Goal: Transaction & Acquisition: Purchase product/service

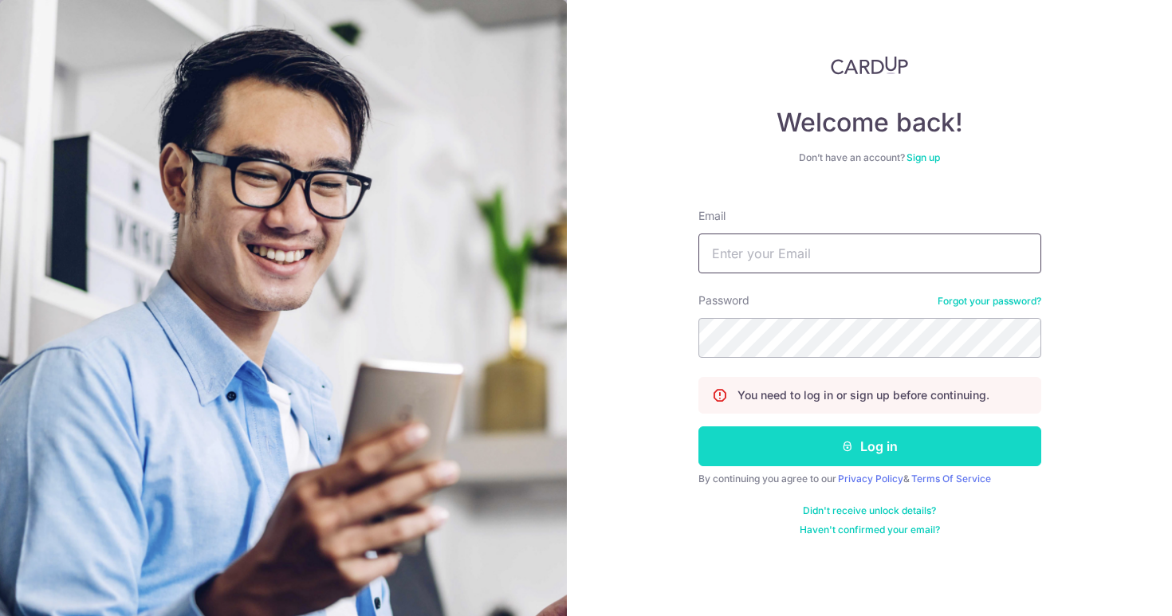
type input "drmohana@petitepractice.com"
click at [737, 434] on button "Log in" at bounding box center [870, 447] width 343 height 40
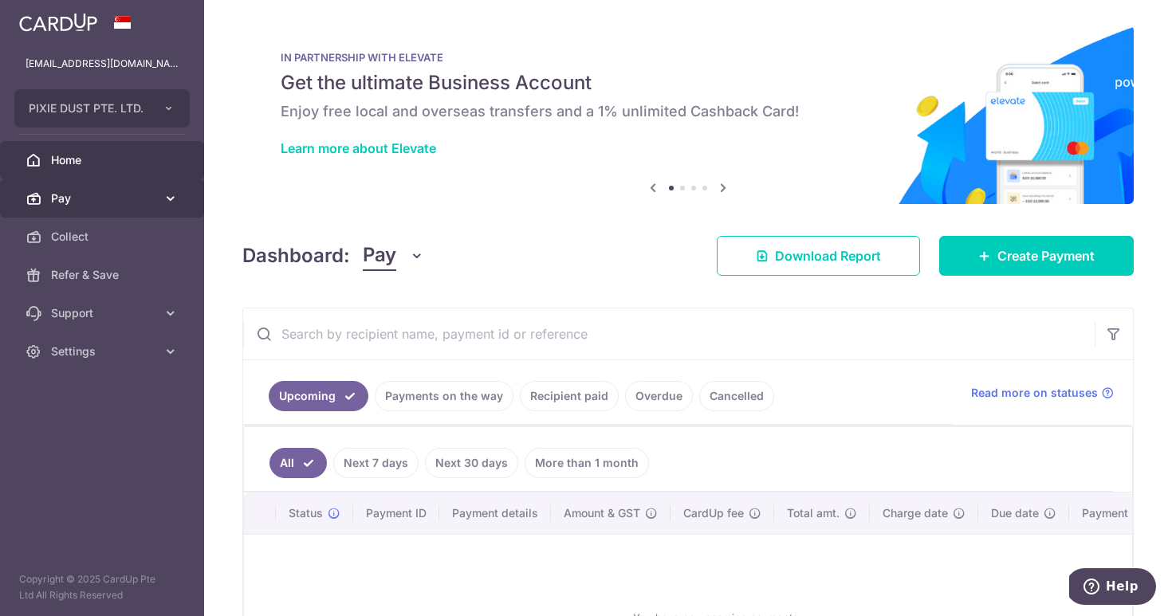
click at [132, 205] on span "Pay" at bounding box center [103, 199] width 105 height 16
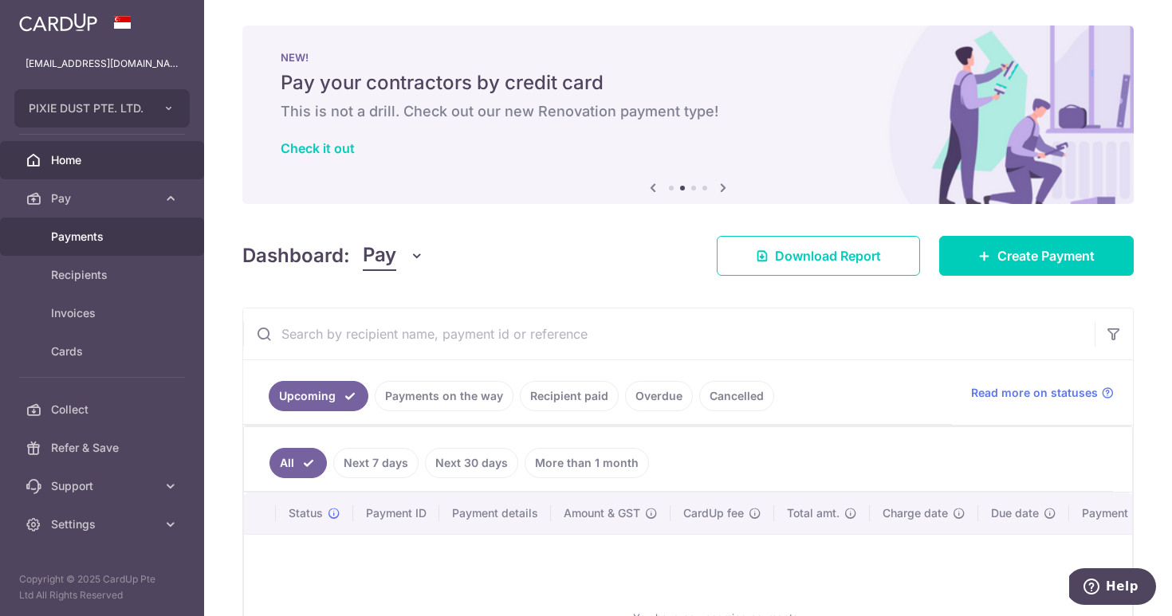
click at [110, 234] on span "Payments" at bounding box center [103, 237] width 105 height 16
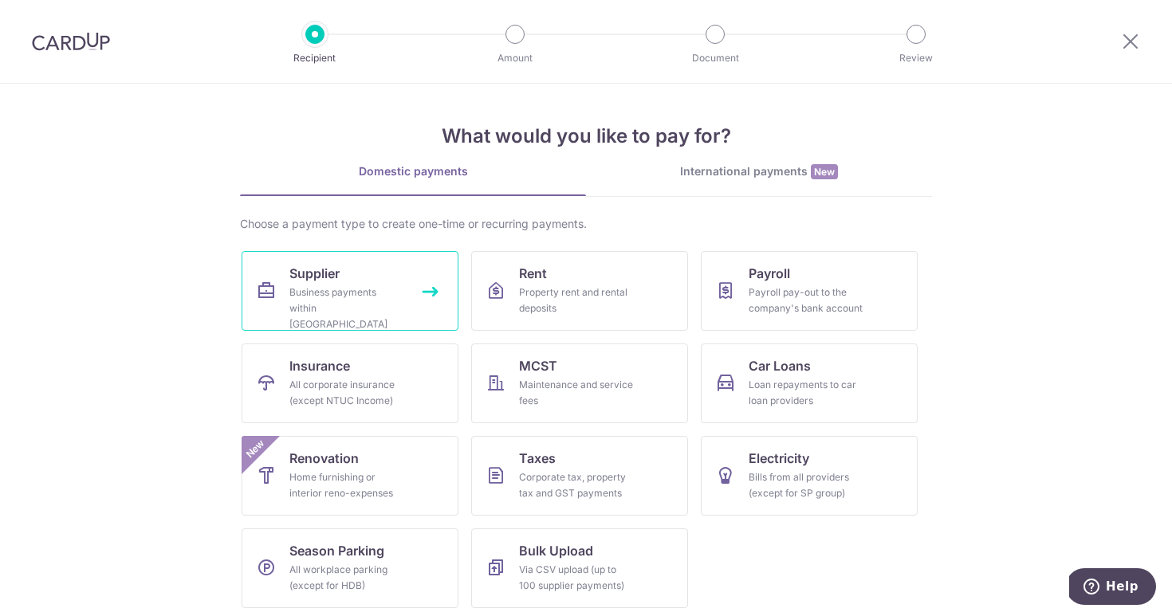
click at [325, 308] on div "Business payments within [GEOGRAPHIC_DATA]" at bounding box center [346, 309] width 115 height 48
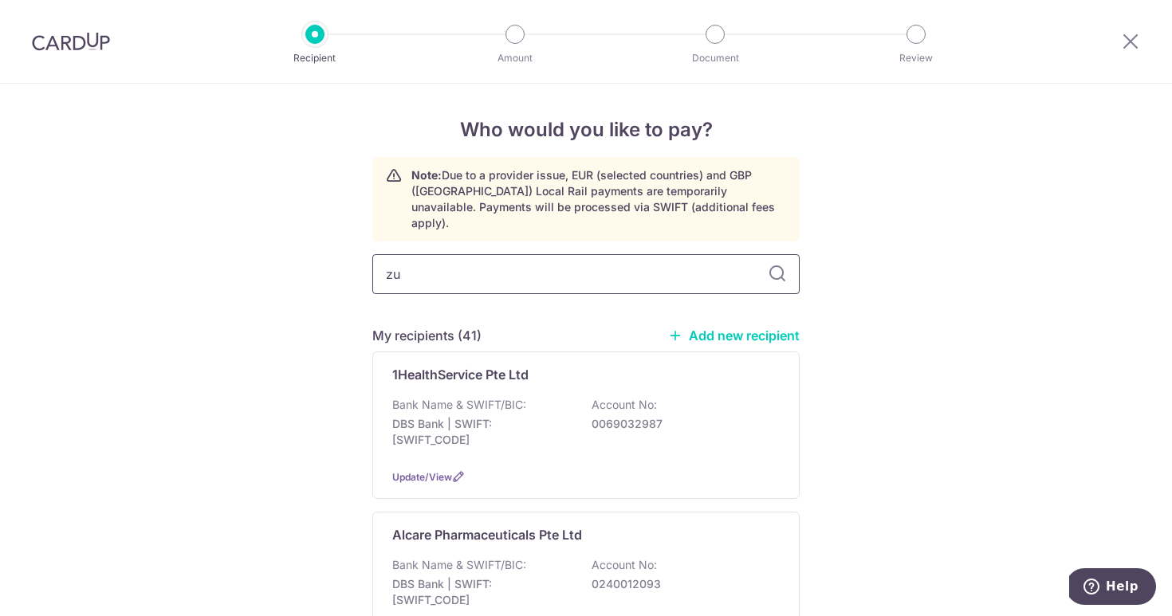
type input "zue"
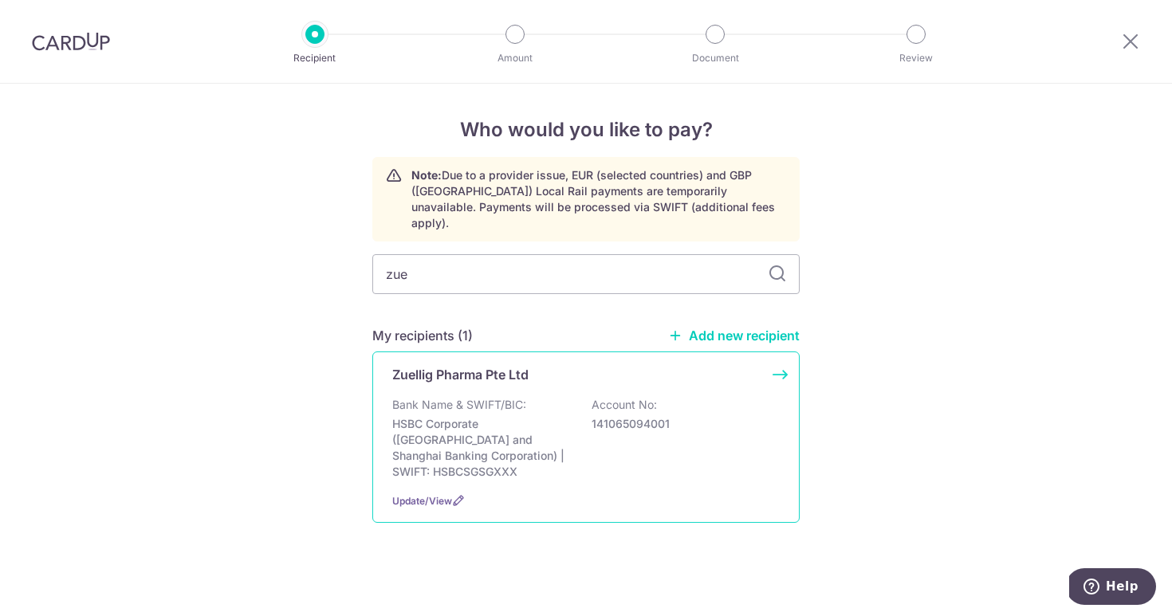
click at [484, 365] on p "Zuellig Pharma Pte Ltd" at bounding box center [460, 374] width 136 height 19
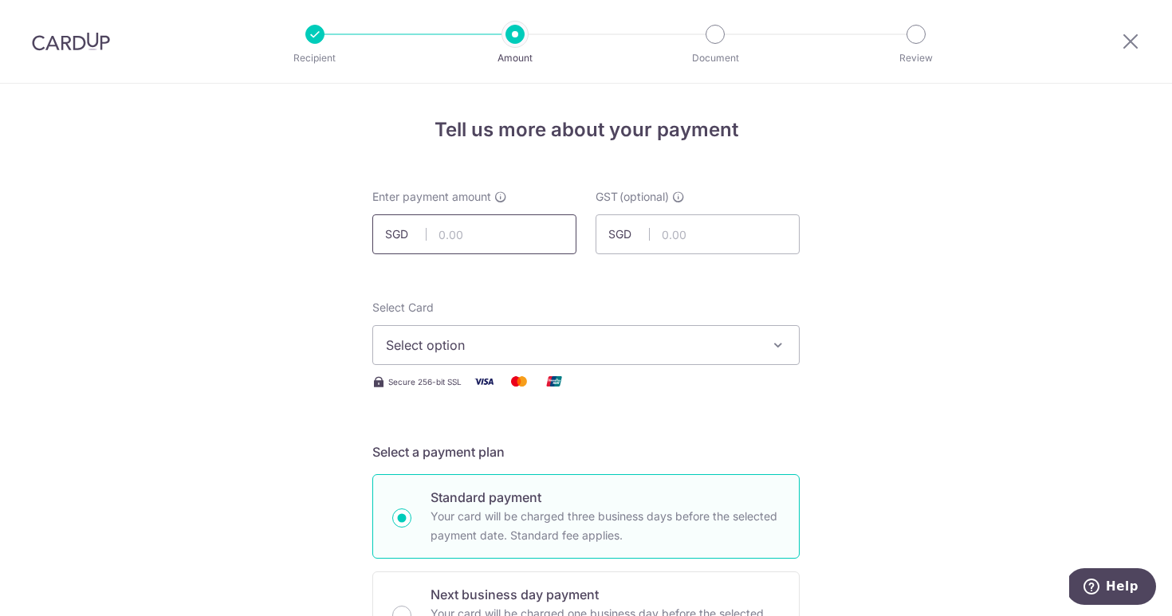
click at [468, 221] on input "text" at bounding box center [474, 235] width 204 height 40
type input "10,631.94"
click at [676, 226] on input "text" at bounding box center [698, 235] width 204 height 40
type input "956.88"
click at [527, 351] on span "Select option" at bounding box center [572, 345] width 372 height 19
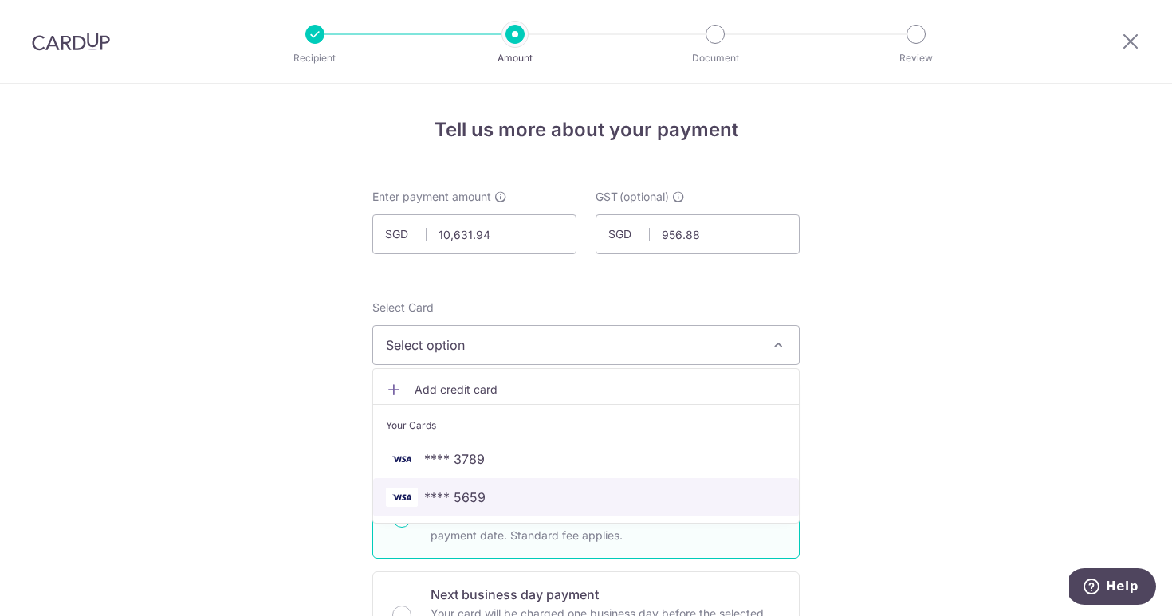
click at [484, 486] on link "**** 5659" at bounding box center [586, 497] width 426 height 38
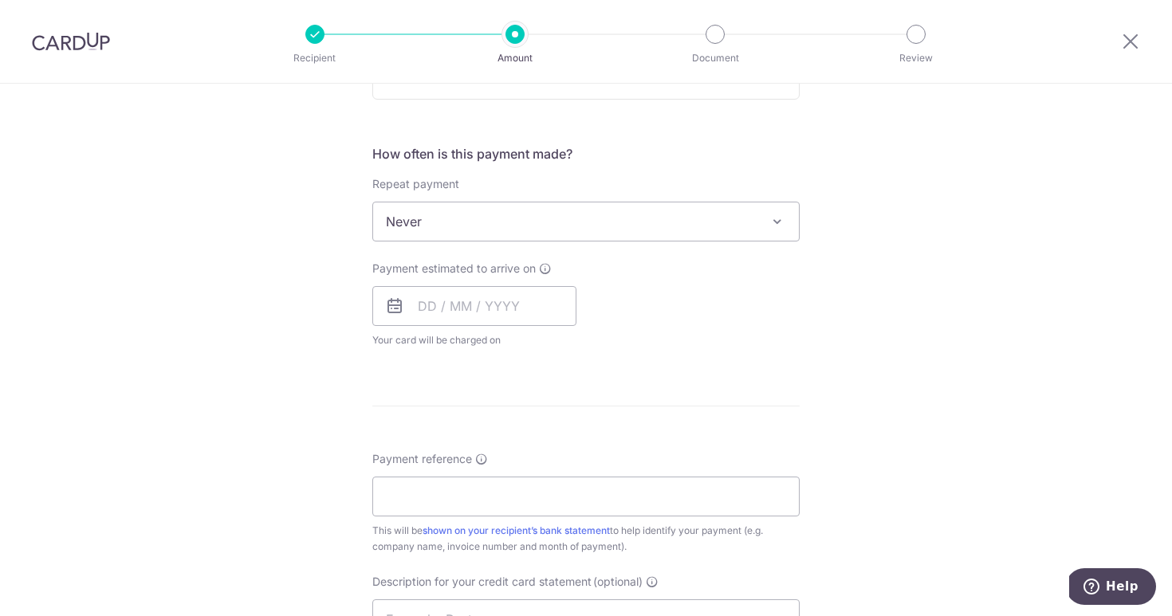
scroll to position [574, 0]
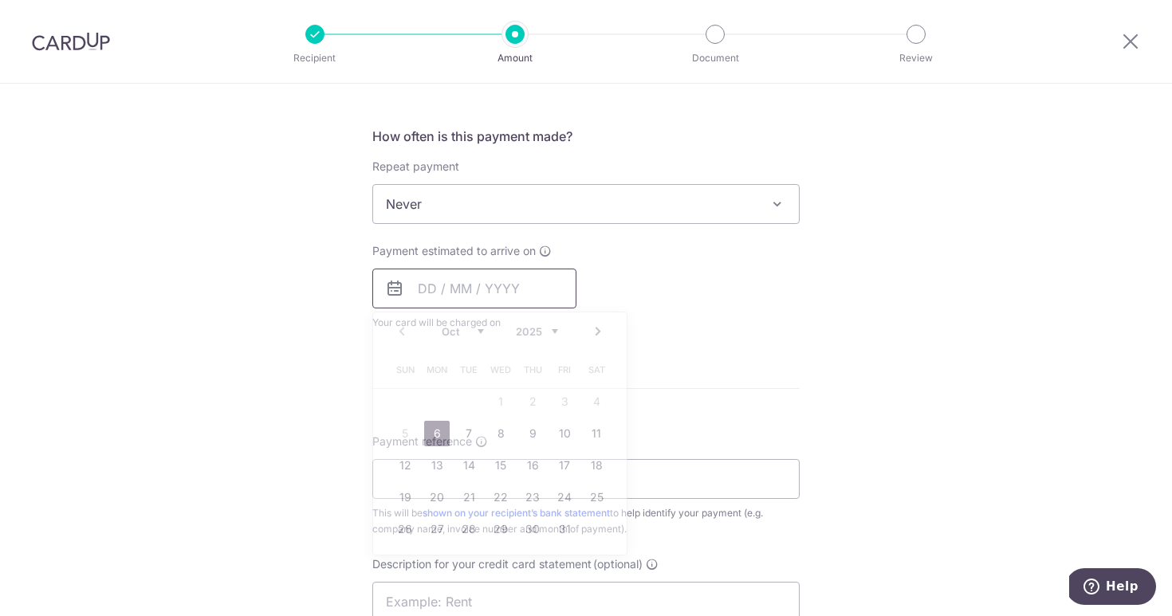
click at [479, 271] on input "text" at bounding box center [474, 289] width 204 height 40
click at [435, 437] on link "6" at bounding box center [437, 434] width 26 height 26
type input "06/10/2025"
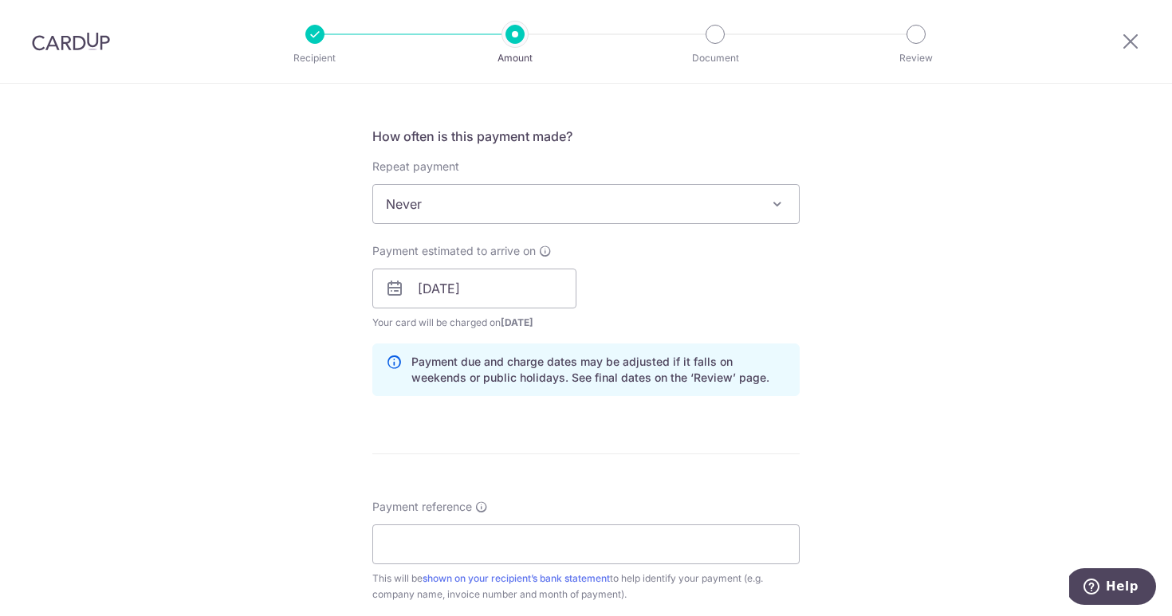
click at [809, 289] on div "Payment estimated to arrive on 06/10/2025 Prev Next Oct Nov Dec 2025 2026 2027 …" at bounding box center [586, 287] width 447 height 88
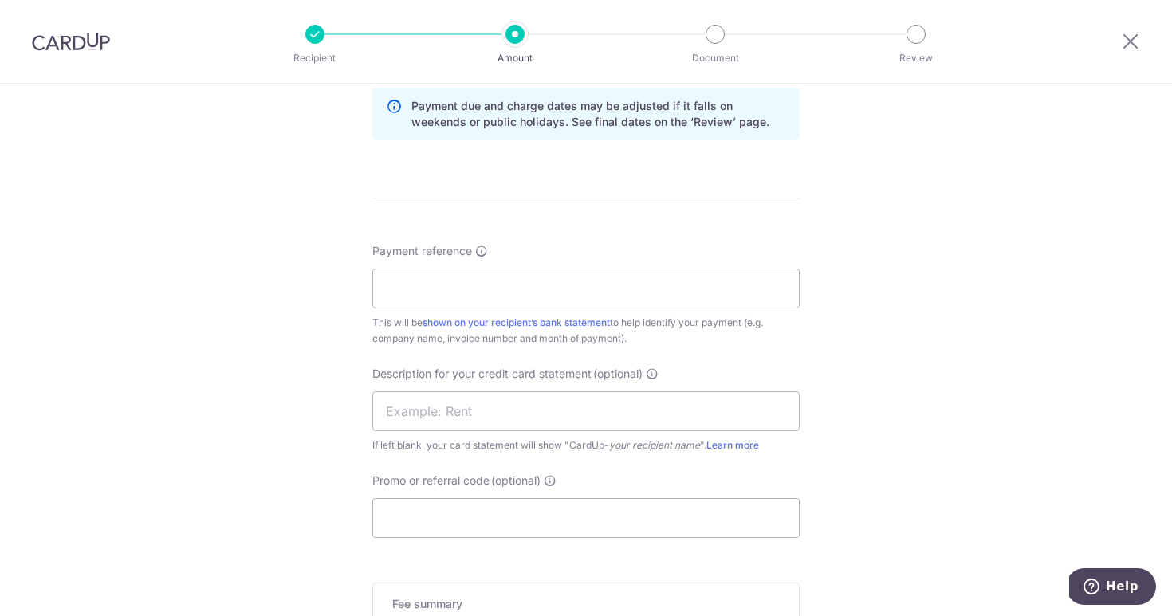
scroll to position [829, 0]
click at [515, 283] on input "Payment reference" at bounding box center [585, 290] width 427 height 40
type input "30450622"
click at [451, 420] on input "text" at bounding box center [585, 412] width 427 height 40
type input "Zuellig Aug"
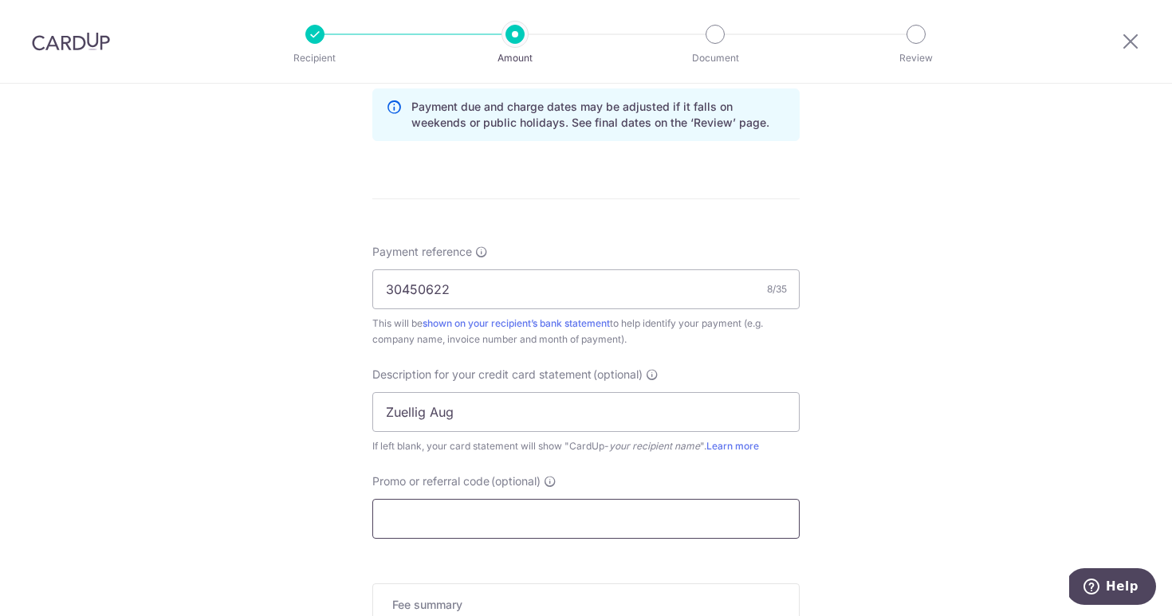
click at [454, 532] on input "Promo or referral code (optional)" at bounding box center [585, 519] width 427 height 40
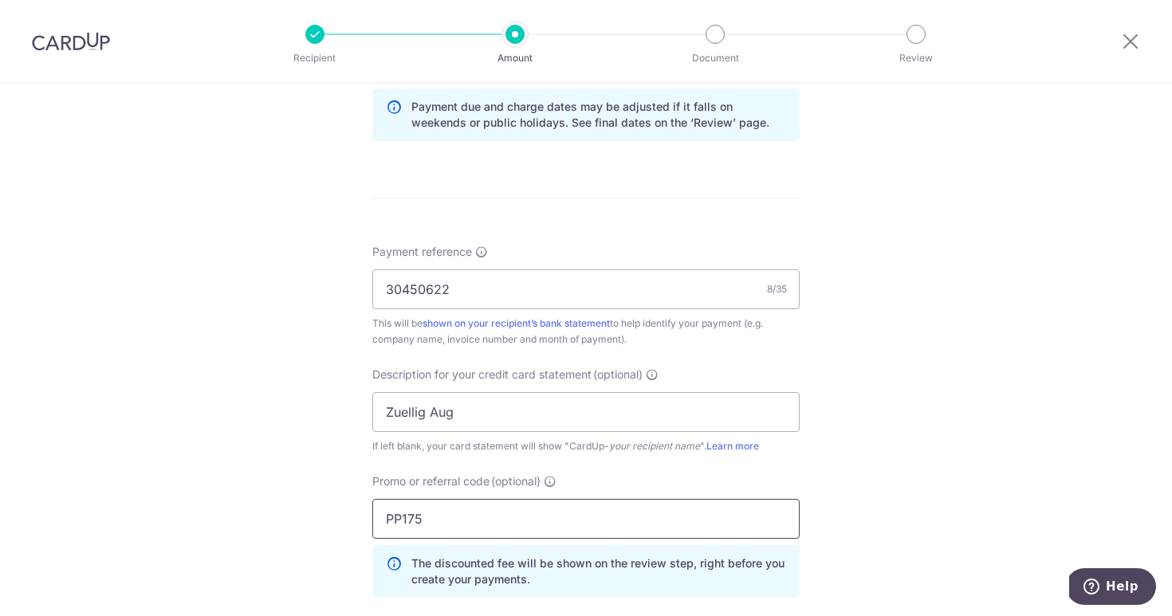
type input "PP175"
click at [872, 337] on div "Tell us more about your payment Enter payment amount SGD 10,631.94 10631.94 GST…" at bounding box center [586, 97] width 1172 height 1687
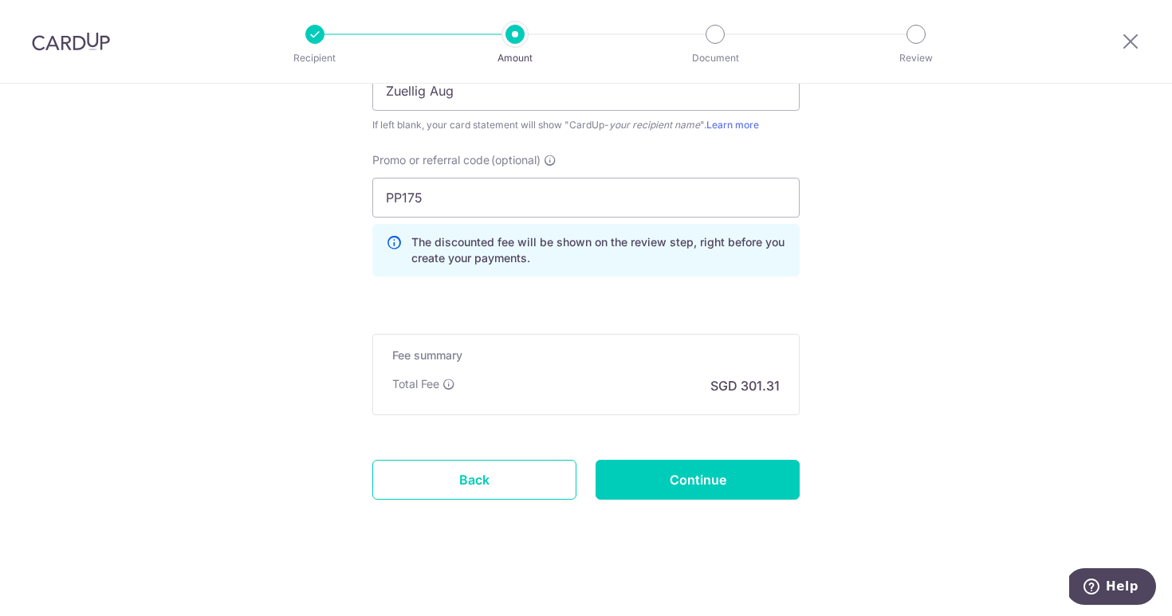
scroll to position [1154, 0]
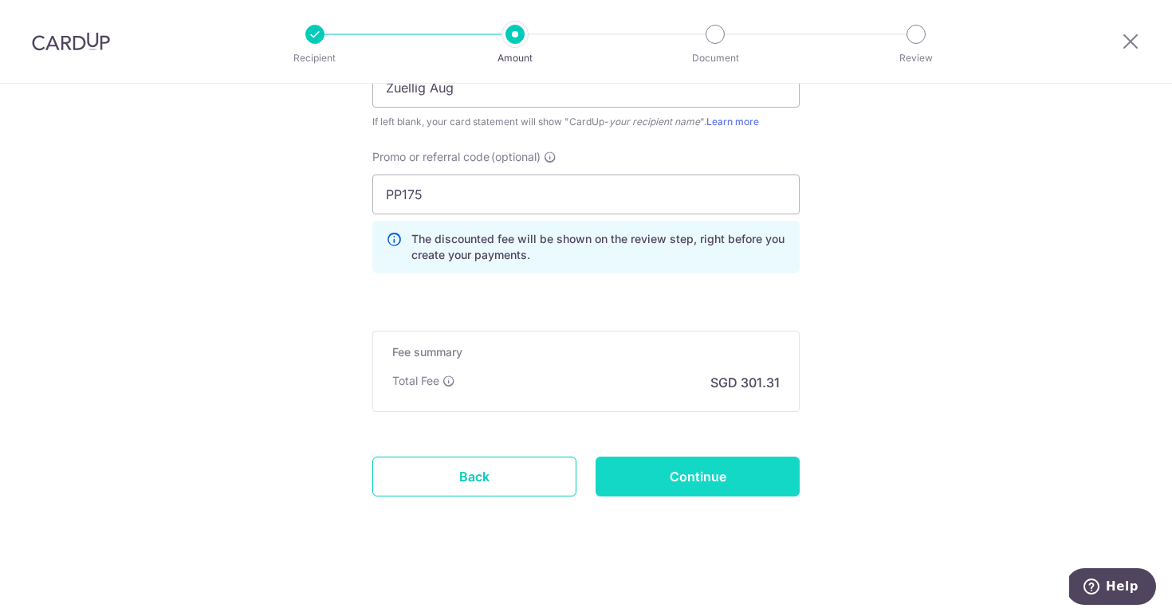
click at [655, 466] on input "Continue" at bounding box center [698, 477] width 204 height 40
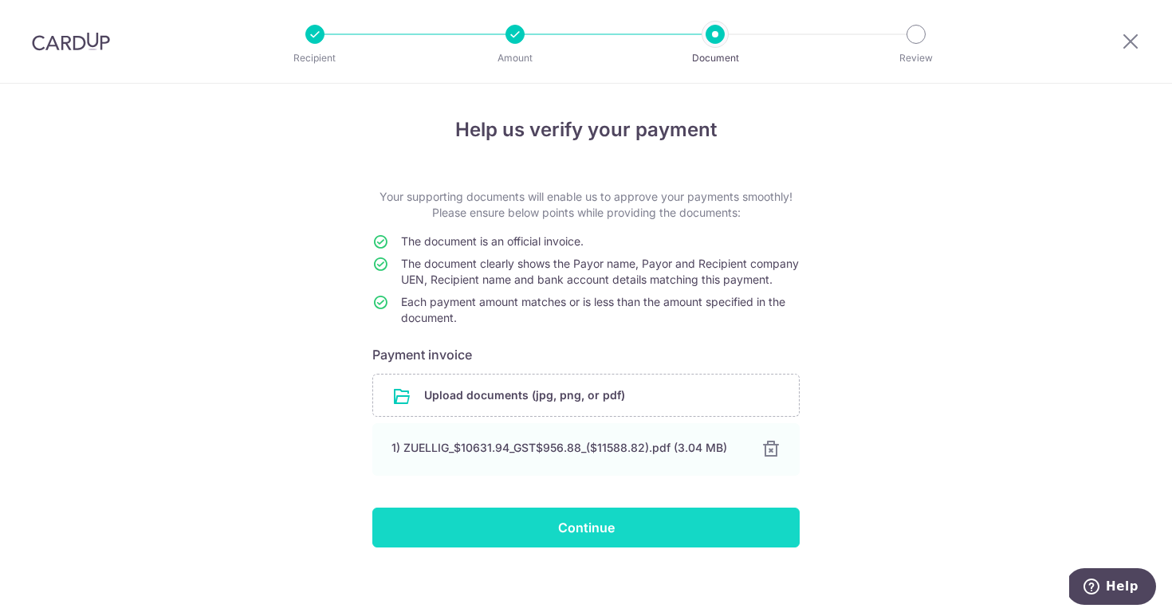
click at [496, 548] on input "Continue" at bounding box center [585, 528] width 427 height 40
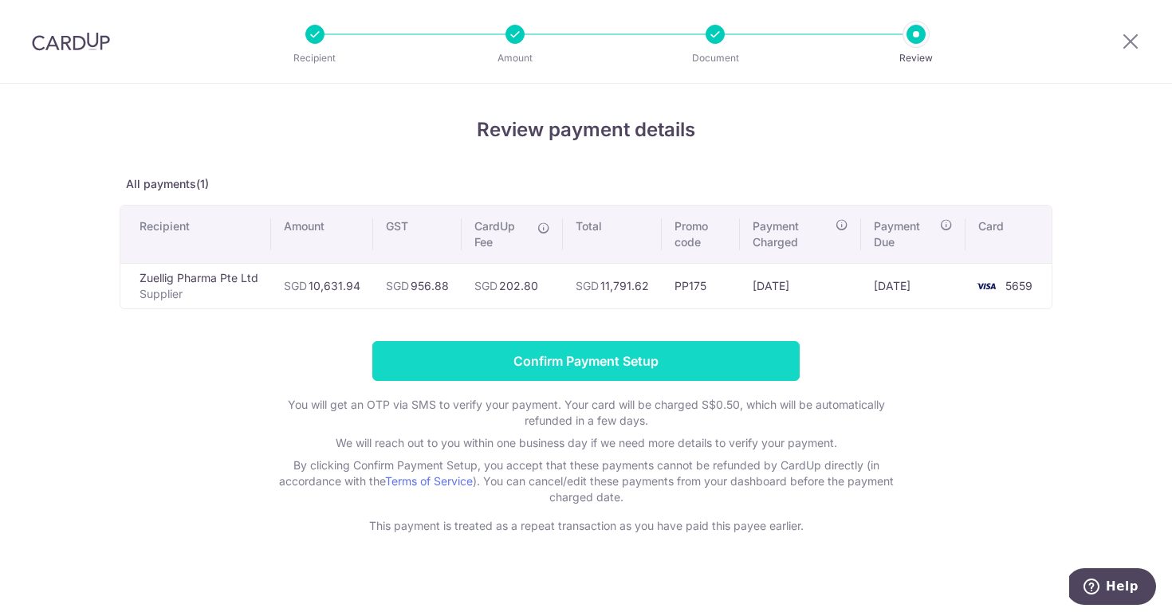
click at [696, 368] on input "Confirm Payment Setup" at bounding box center [585, 361] width 427 height 40
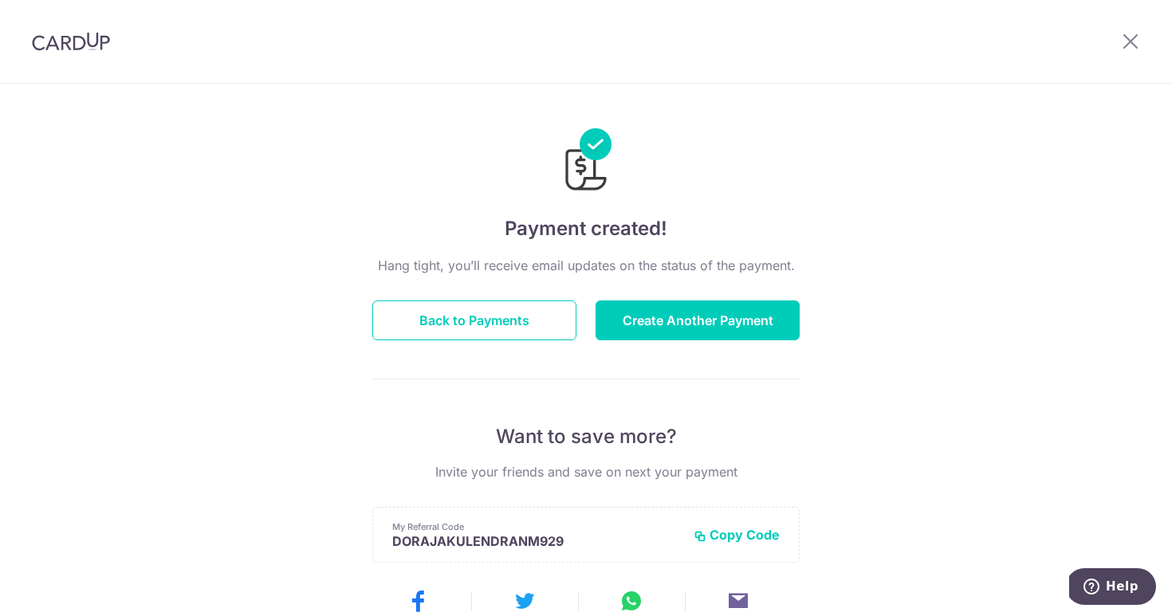
click at [629, 341] on div "Hang tight, you’ll receive email updates on the status of the payment. Back to …" at bounding box center [585, 558] width 427 height 604
click at [629, 311] on button "Create Another Payment" at bounding box center [698, 321] width 204 height 40
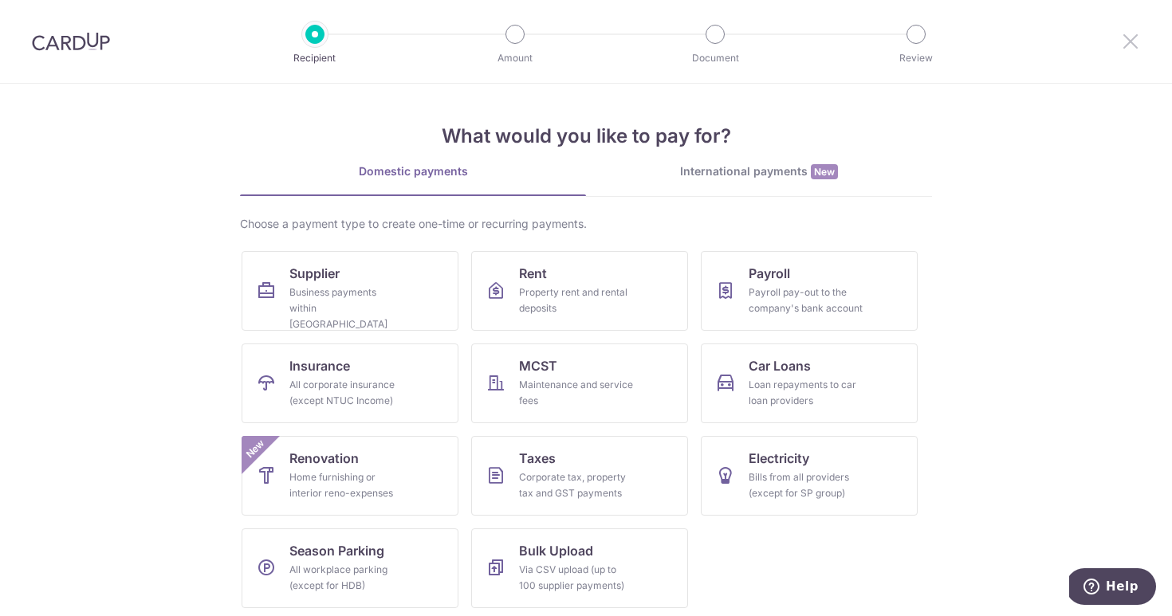
click at [1129, 37] on icon at bounding box center [1130, 41] width 19 height 20
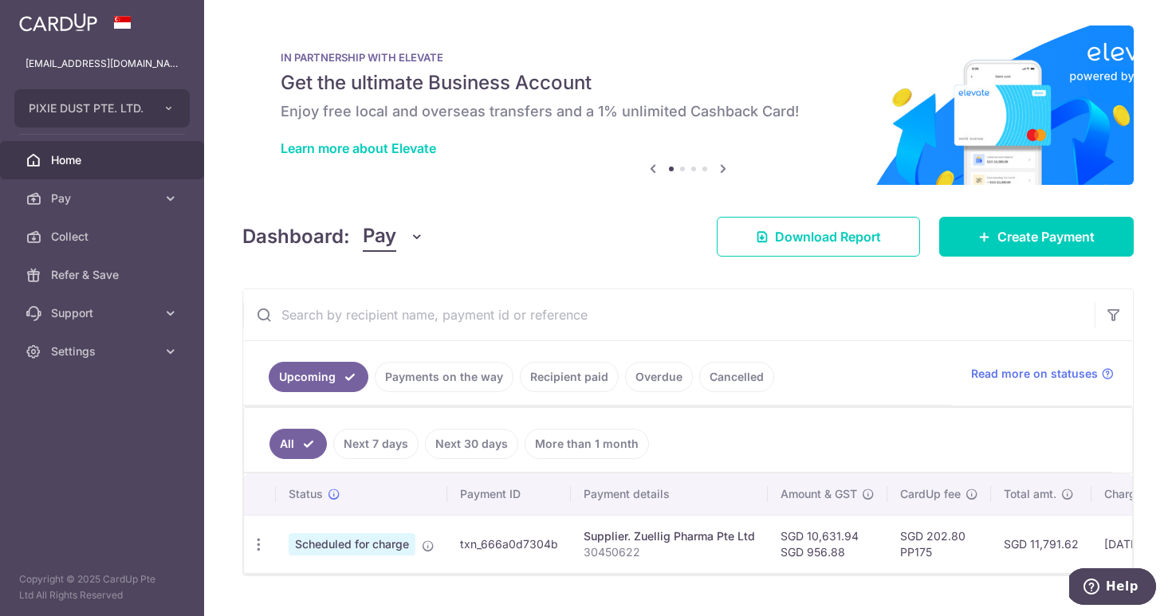
click at [978, 557] on td "SGD 202.80 PP175" at bounding box center [940, 544] width 104 height 58
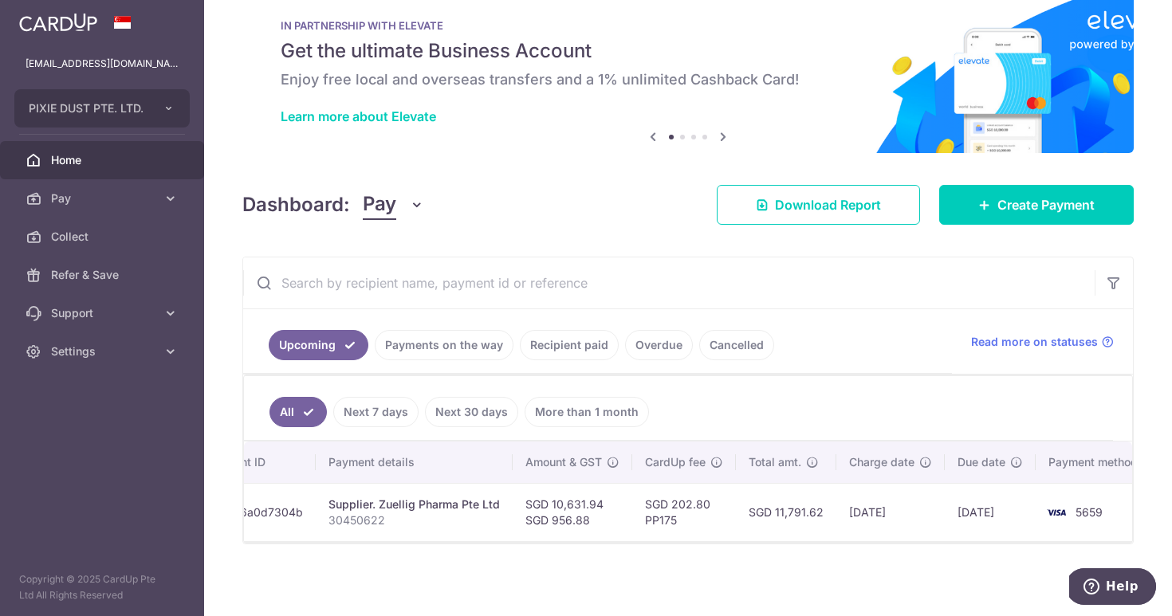
scroll to position [0, 270]
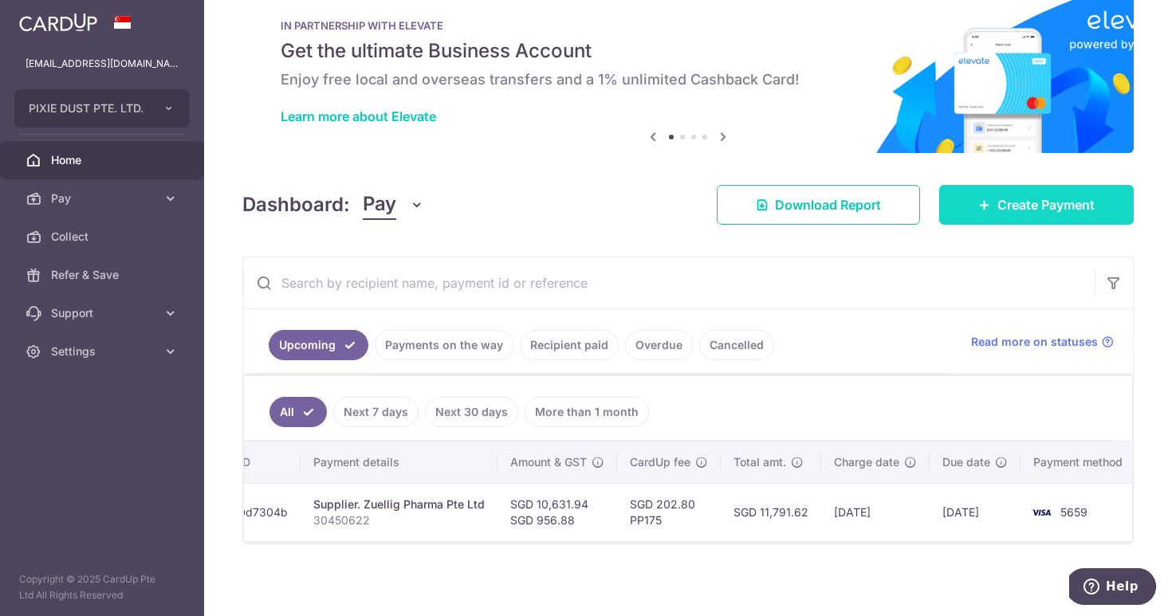
click at [1048, 197] on span "Create Payment" at bounding box center [1046, 204] width 97 height 19
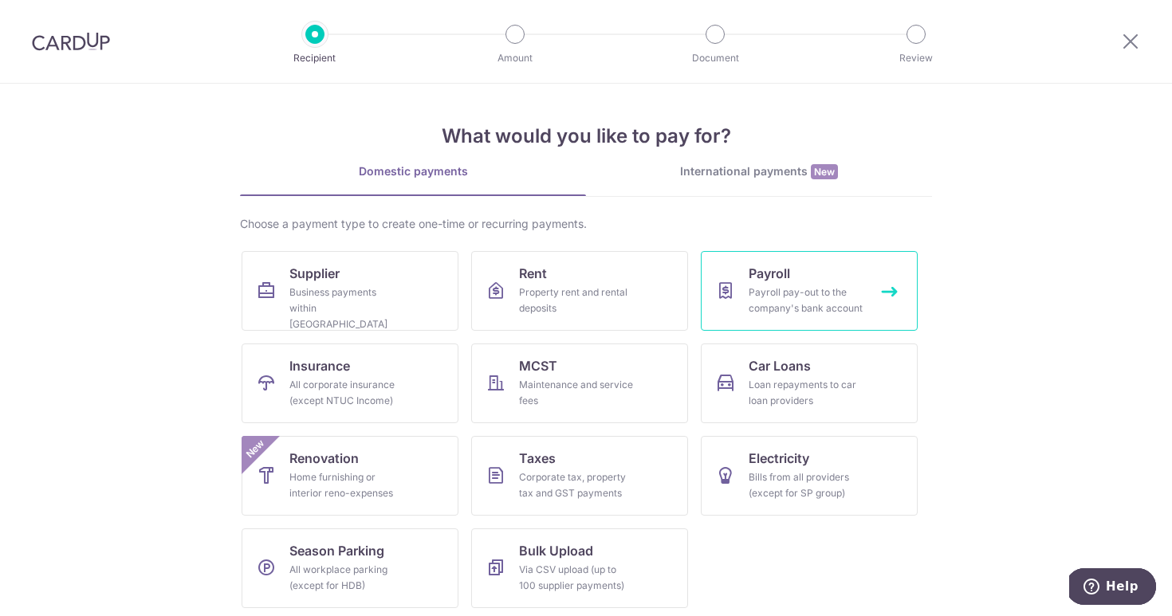
click at [762, 264] on span "Payroll" at bounding box center [769, 273] width 41 height 19
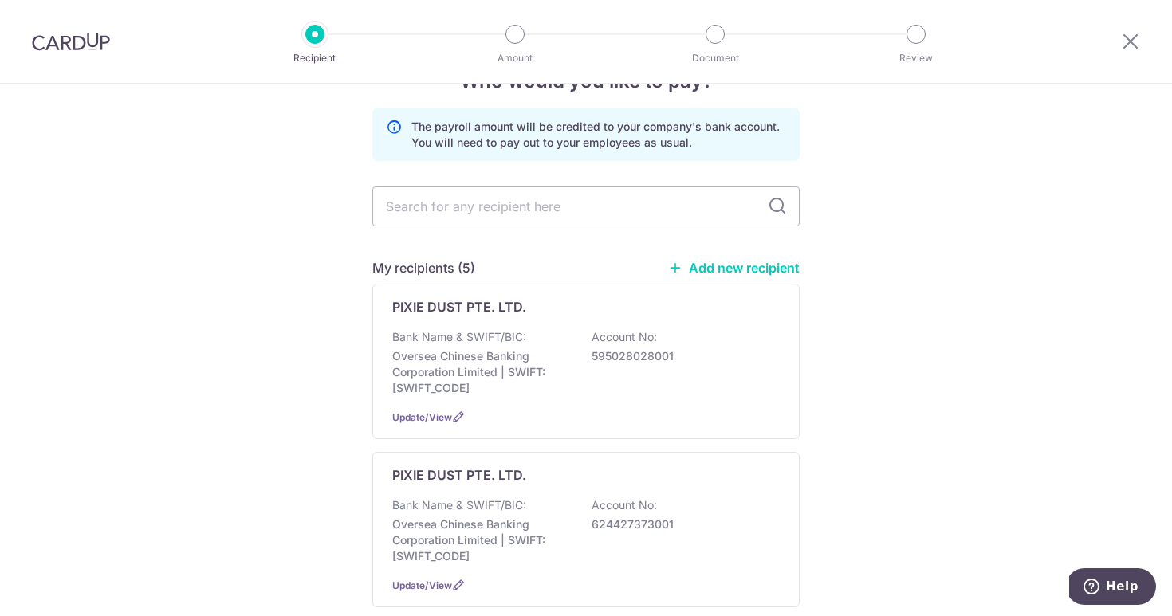
scroll to position [32, 0]
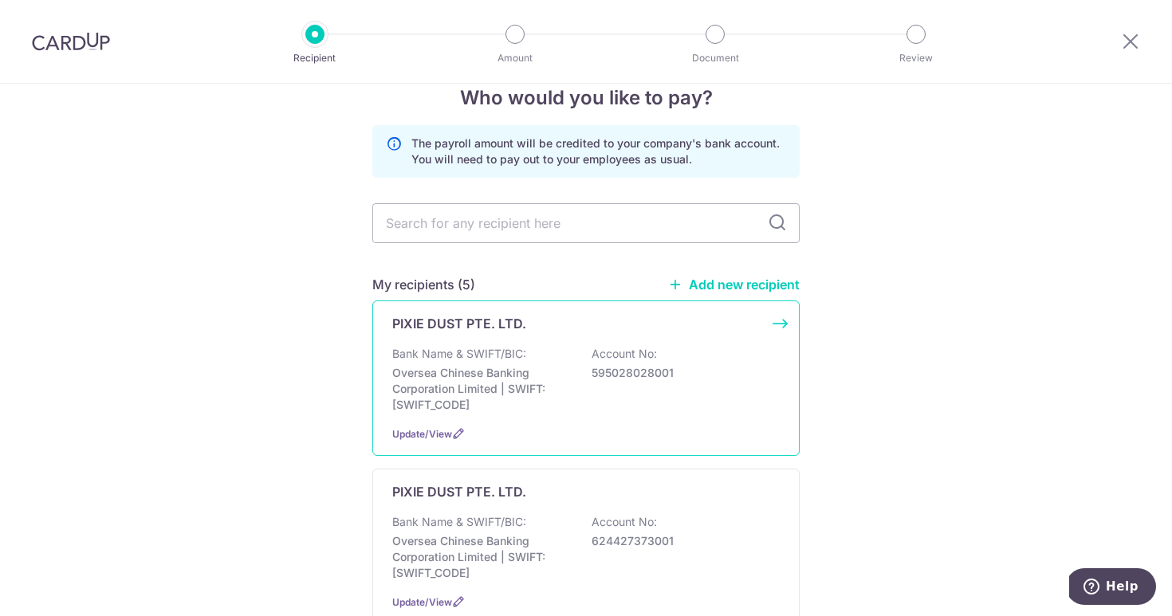
click at [659, 353] on div "Bank Name & SWIFT/BIC: Oversea Chinese Banking Corporation Limited | SWIFT: [SW…" at bounding box center [586, 379] width 388 height 67
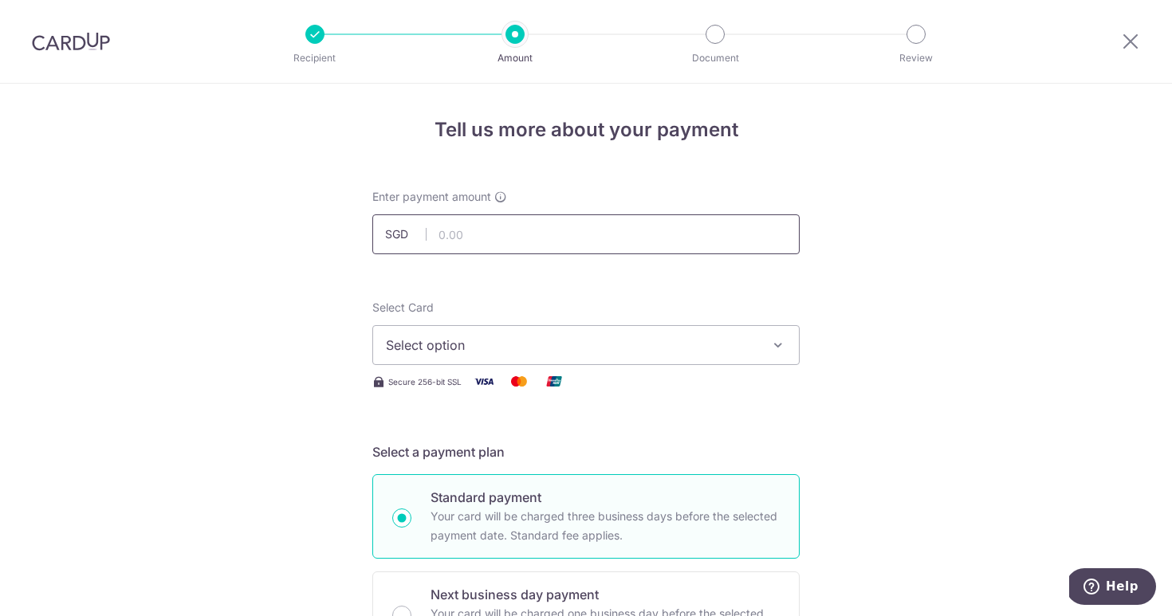
click at [604, 231] on input "text" at bounding box center [585, 235] width 427 height 40
type input "52,406.66"
click at [537, 340] on span "Select option" at bounding box center [572, 345] width 372 height 19
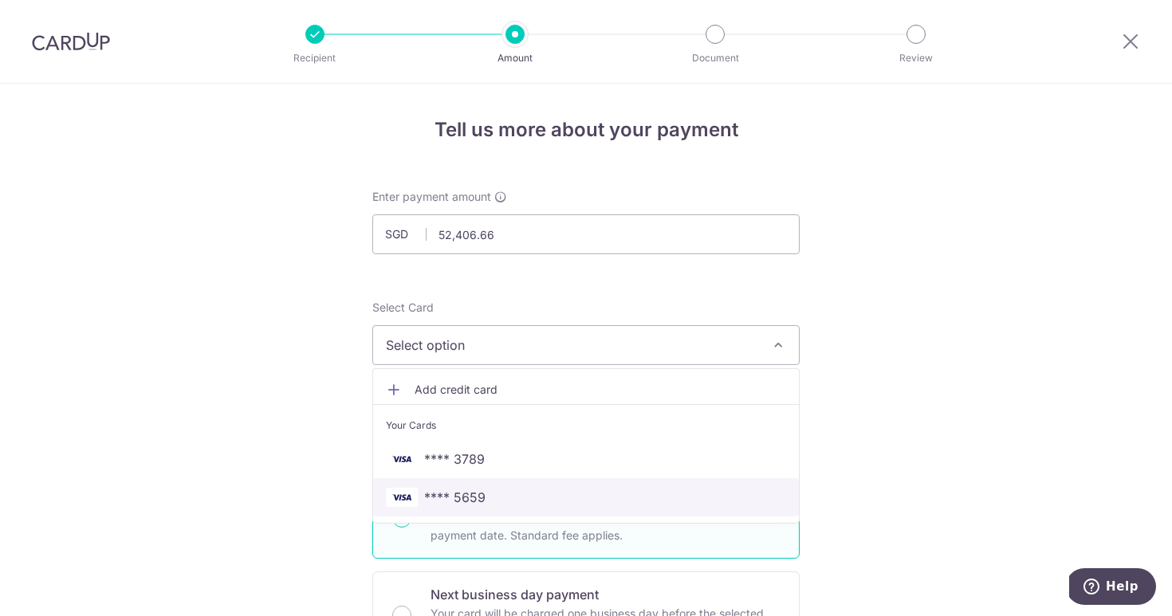
click at [478, 484] on link "**** 5659" at bounding box center [586, 497] width 426 height 38
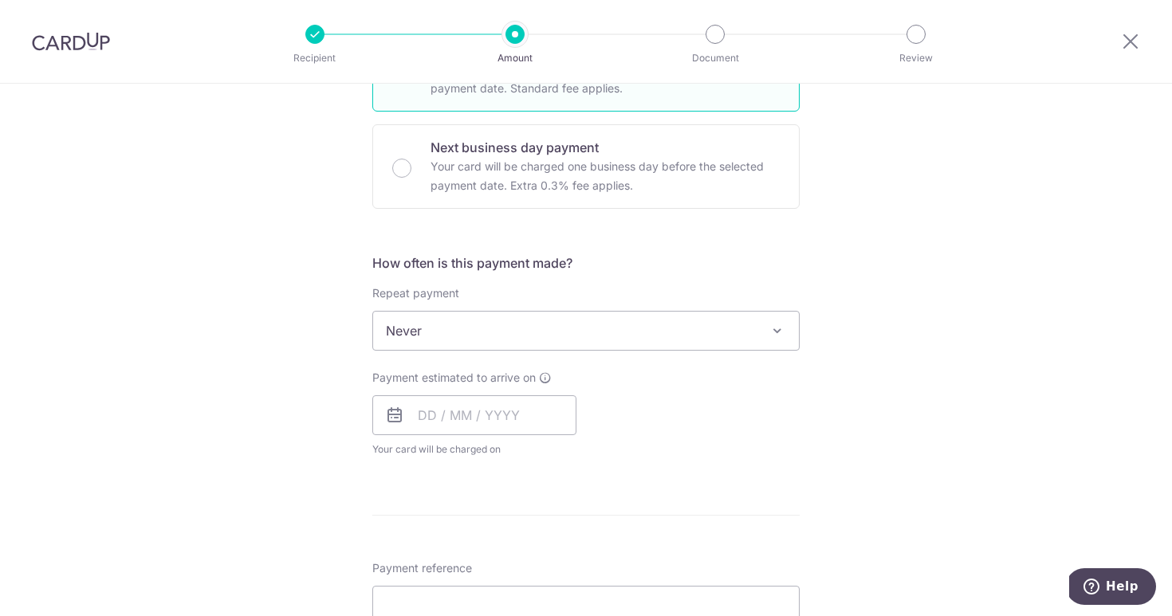
scroll to position [478, 0]
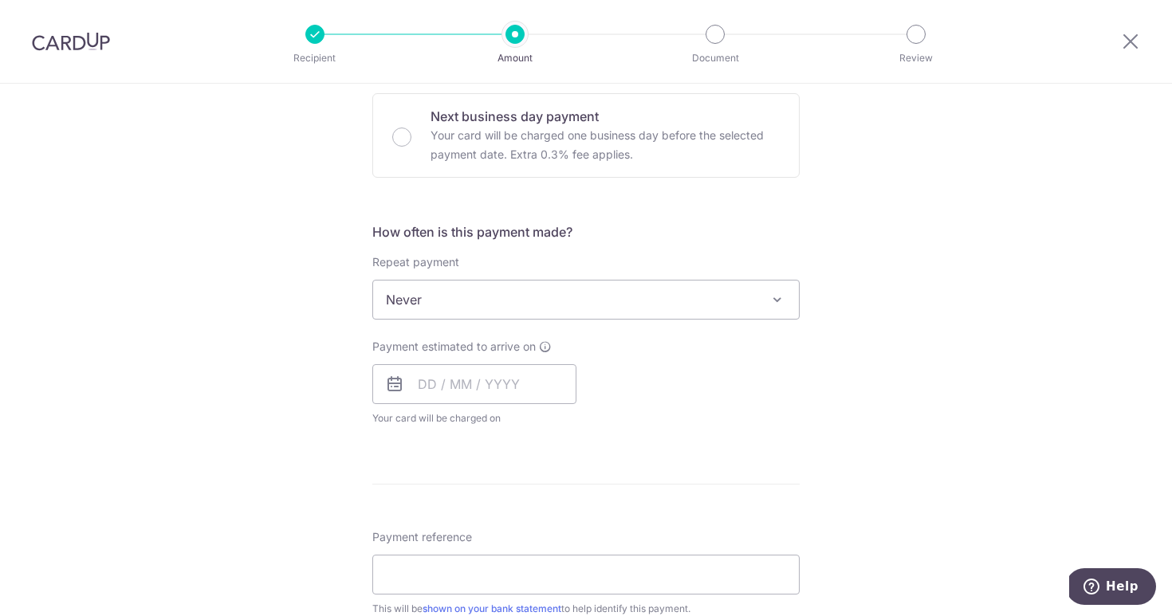
click at [504, 304] on span "Never" at bounding box center [586, 300] width 426 height 38
click at [461, 390] on input "text" at bounding box center [474, 384] width 204 height 40
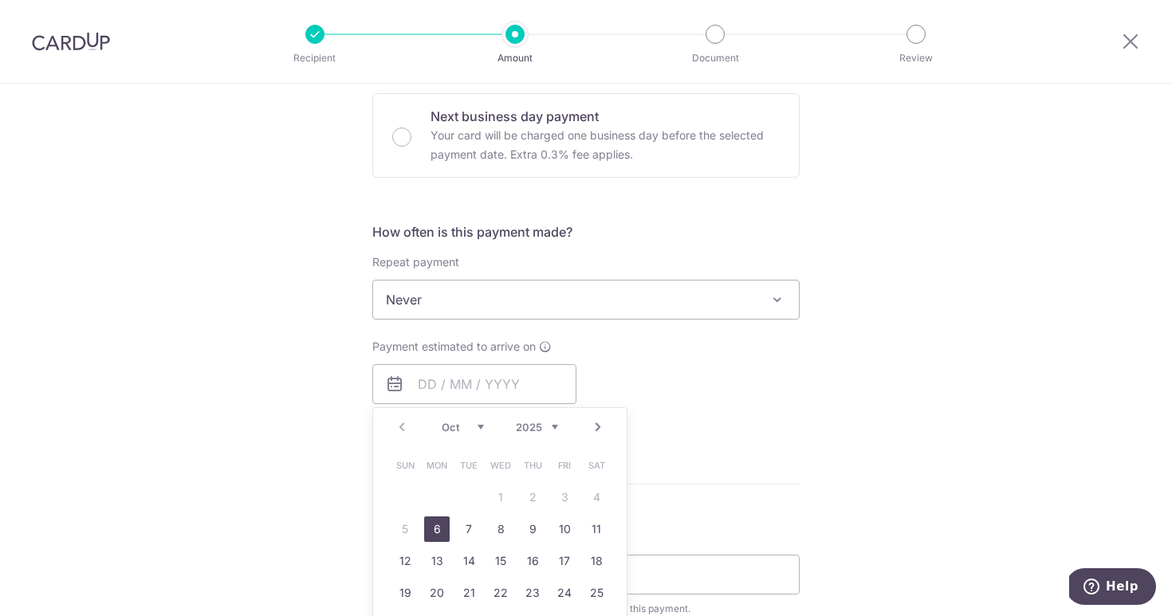
click at [434, 527] on link "6" at bounding box center [437, 530] width 26 height 26
type input "[DATE]"
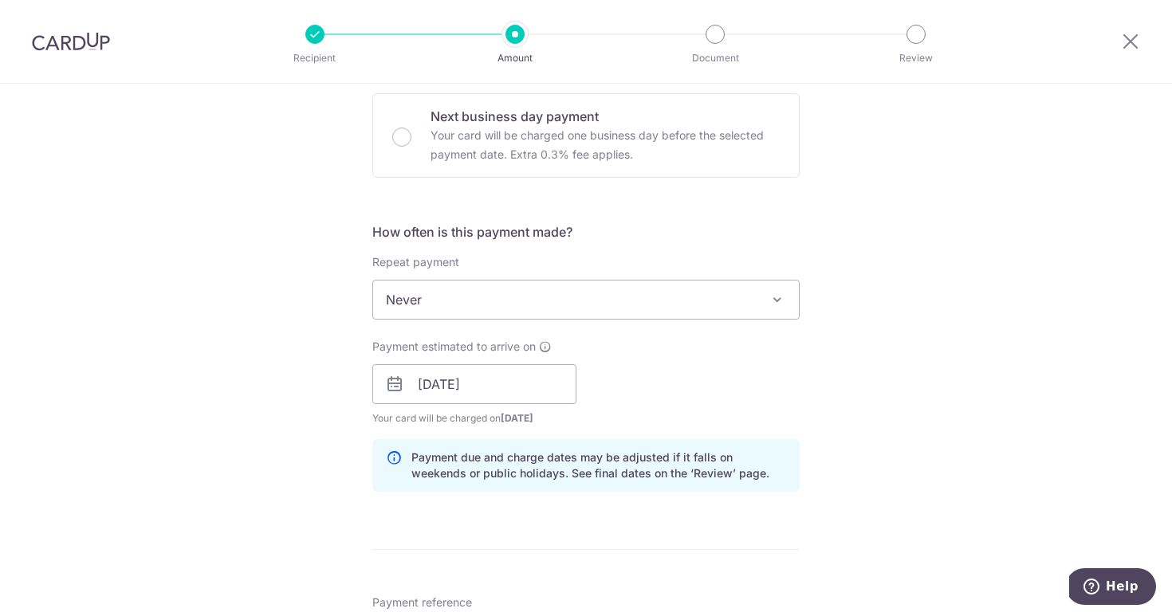
click at [892, 393] on div "Tell us more about your payment Enter payment amount SGD 52,406.66 52406.66 Sel…" at bounding box center [586, 404] width 1172 height 1599
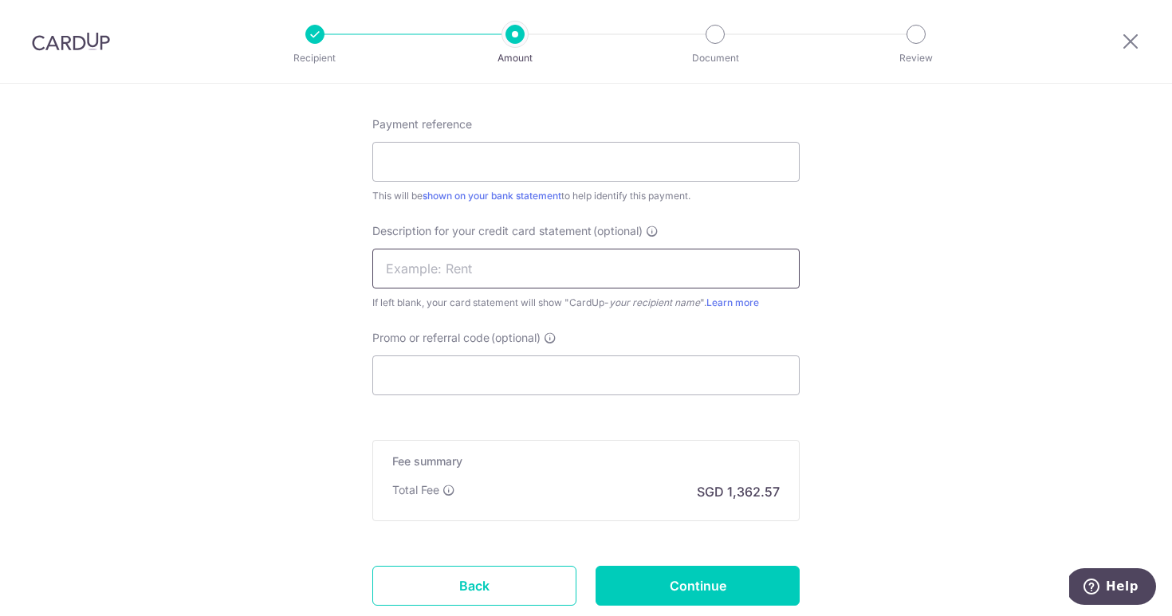
scroll to position [1021, 0]
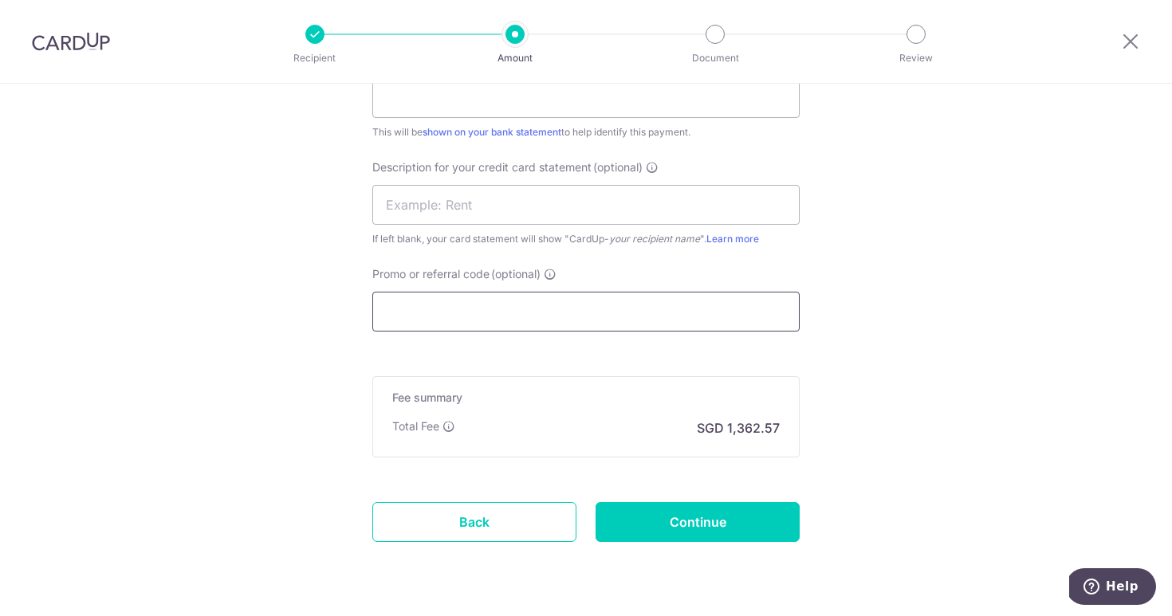
click at [535, 310] on input "Promo or referral code (optional)" at bounding box center [585, 312] width 427 height 40
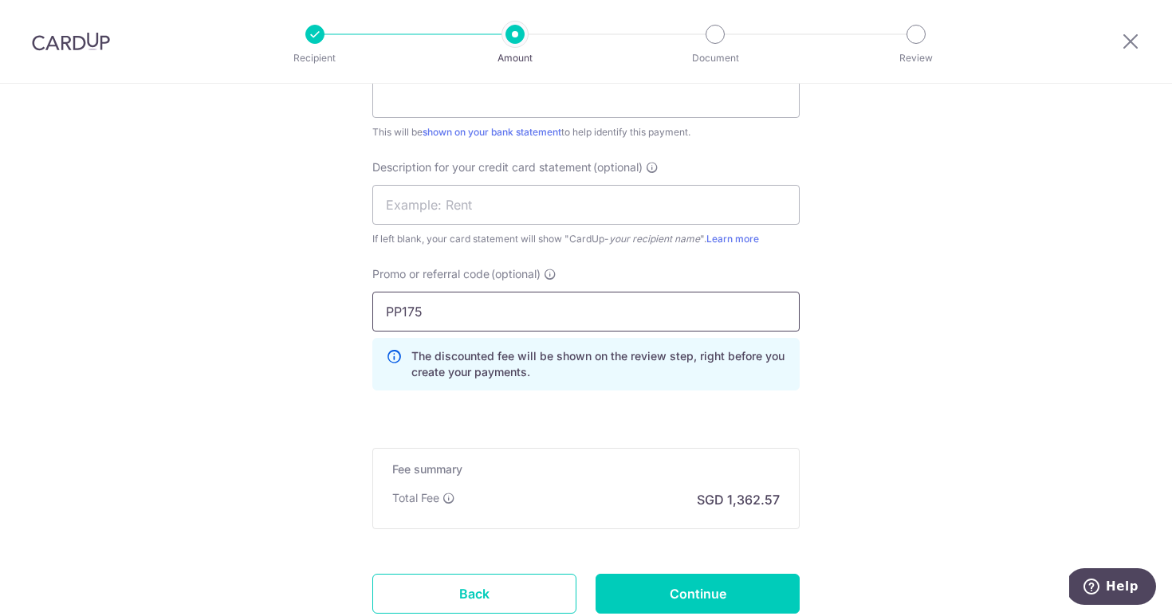
type input "PP175"
click at [680, 589] on input "Continue" at bounding box center [698, 594] width 204 height 40
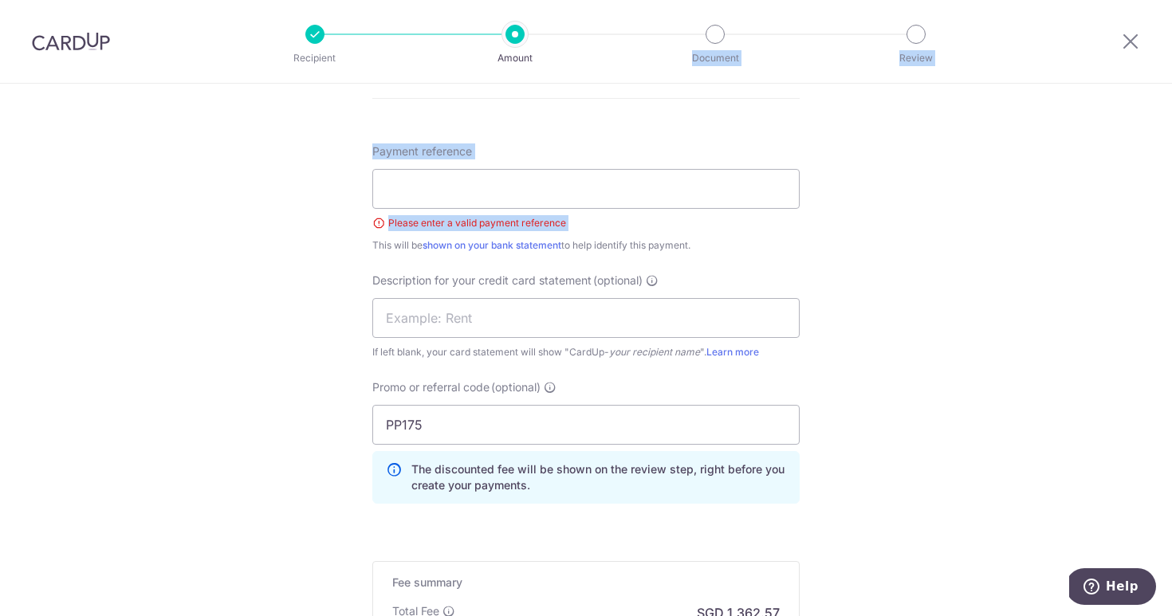
scroll to position [865, 0]
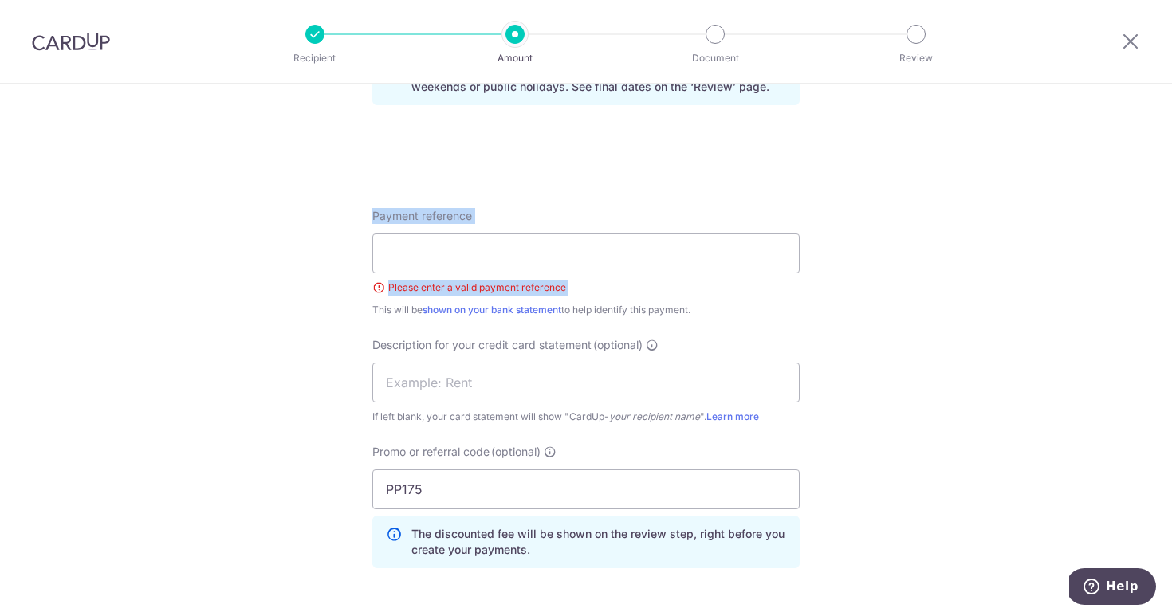
drag, startPoint x: 604, startPoint y: 105, endPoint x: 599, endPoint y: 131, distance: 26.0
click at [599, 131] on form "Enter payment amount SGD 52,406.66 52406.66 Select Card **** 5659 Add credit ca…" at bounding box center [585, 80] width 427 height 1513
click at [510, 269] on input "Payment reference" at bounding box center [585, 254] width 427 height 40
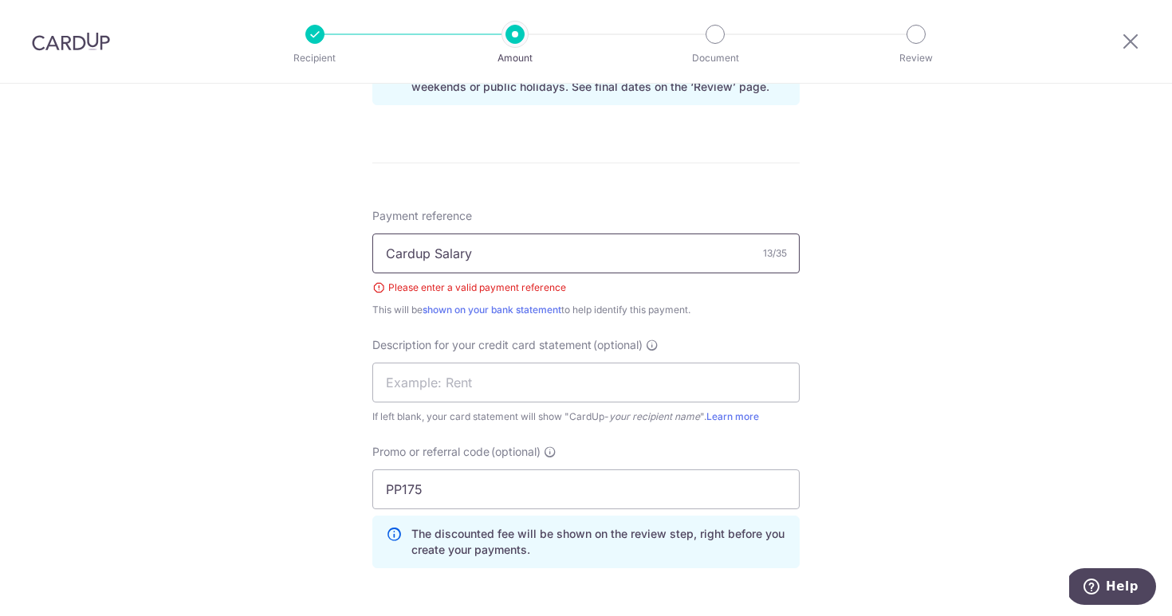
type input "Cardup Salary"
click at [790, 307] on div "This will be shown on your bank statement to help identify this payment." at bounding box center [585, 310] width 427 height 16
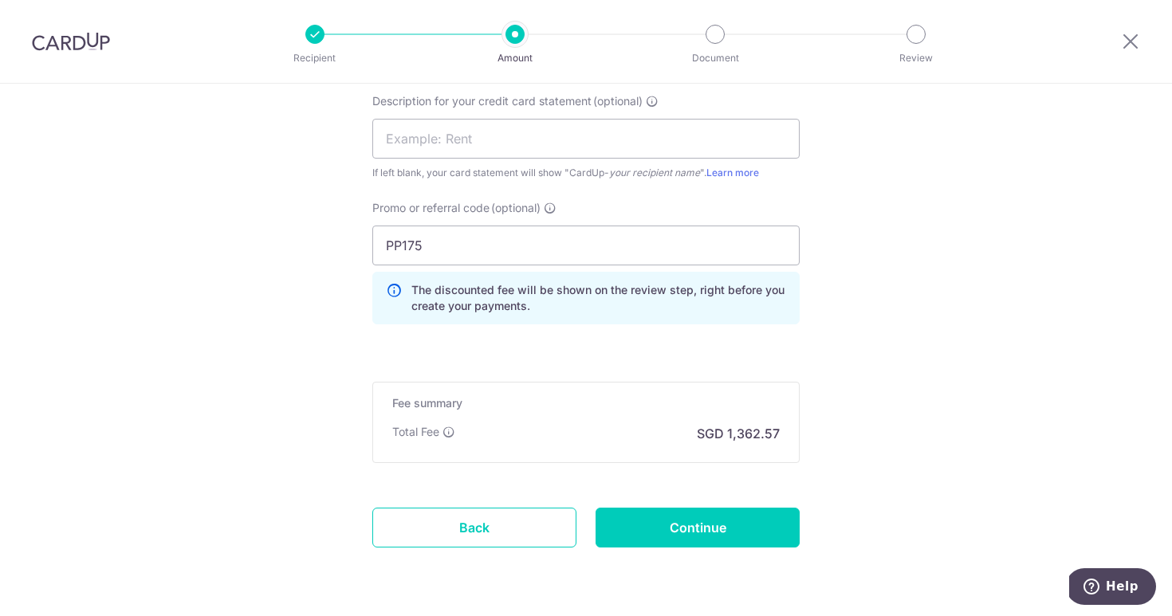
scroll to position [1160, 0]
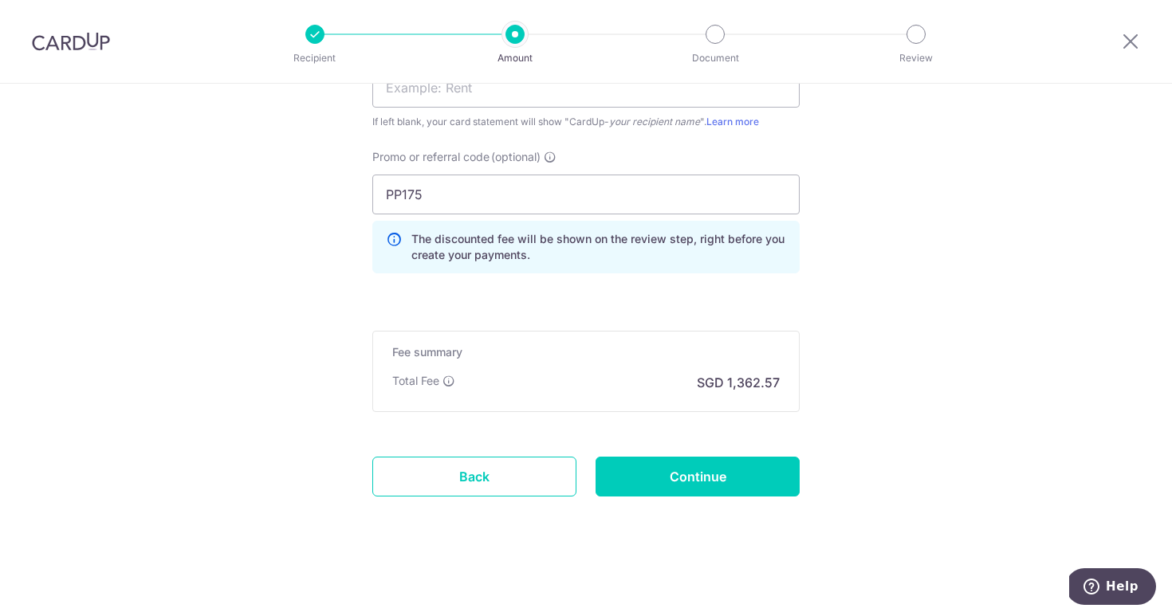
drag, startPoint x: 781, startPoint y: 321, endPoint x: 636, endPoint y: 636, distance: 347.5
click at [636, 616] on html "Recipient Amount Document Review Tell us more about your payment Enter payment …" at bounding box center [586, 308] width 1172 height 616
click at [669, 474] on input "Continue" at bounding box center [698, 477] width 204 height 40
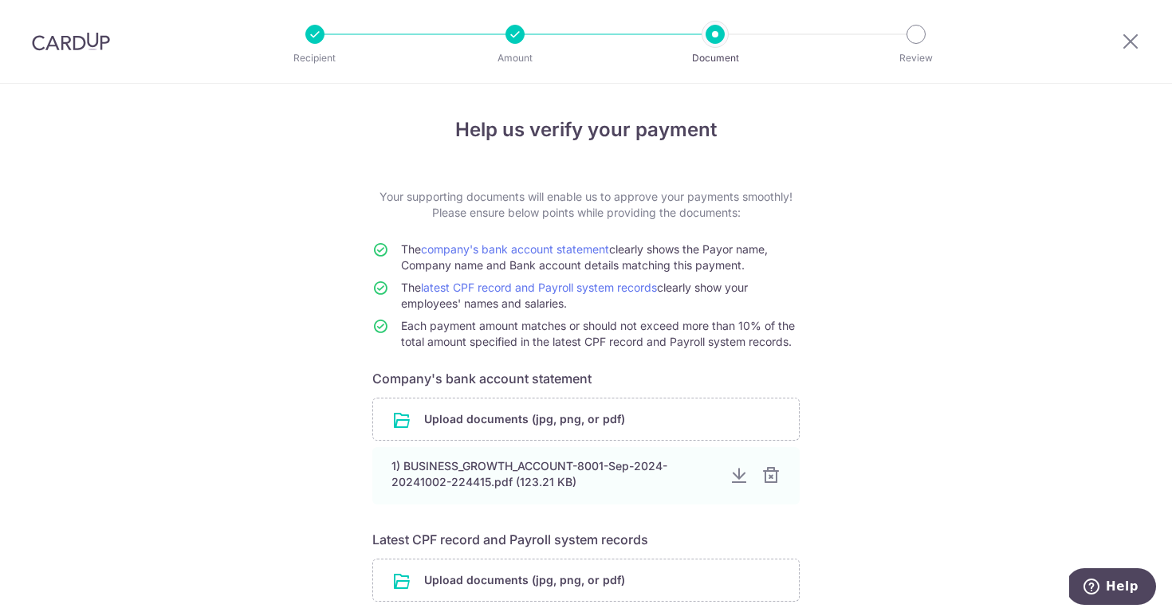
click at [809, 256] on div "Help us verify your payment Your supporting documents will enable us to approve…" at bounding box center [586, 413] width 1172 height 659
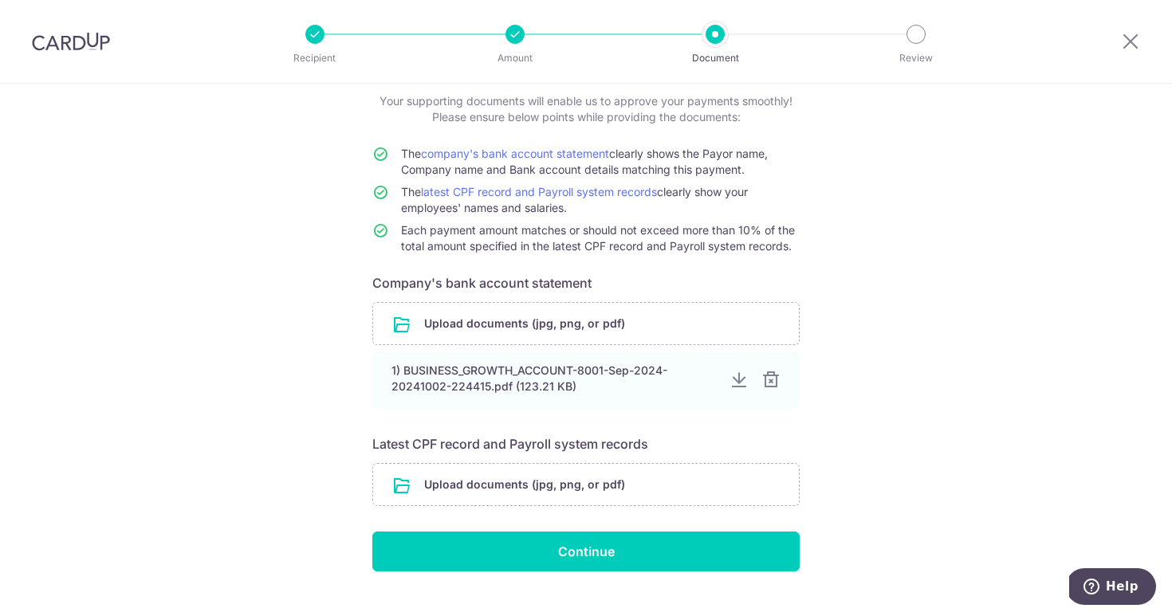
scroll to position [126, 0]
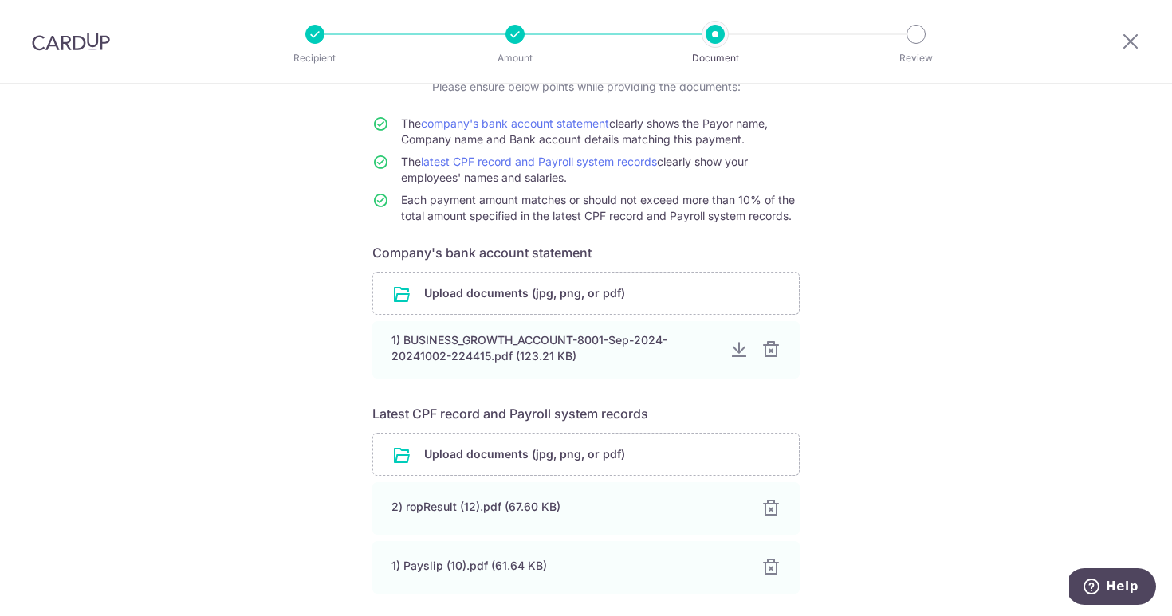
click at [813, 447] on div "Help us verify your payment Your supporting documents will enable us to approve…" at bounding box center [586, 349] width 1172 height 783
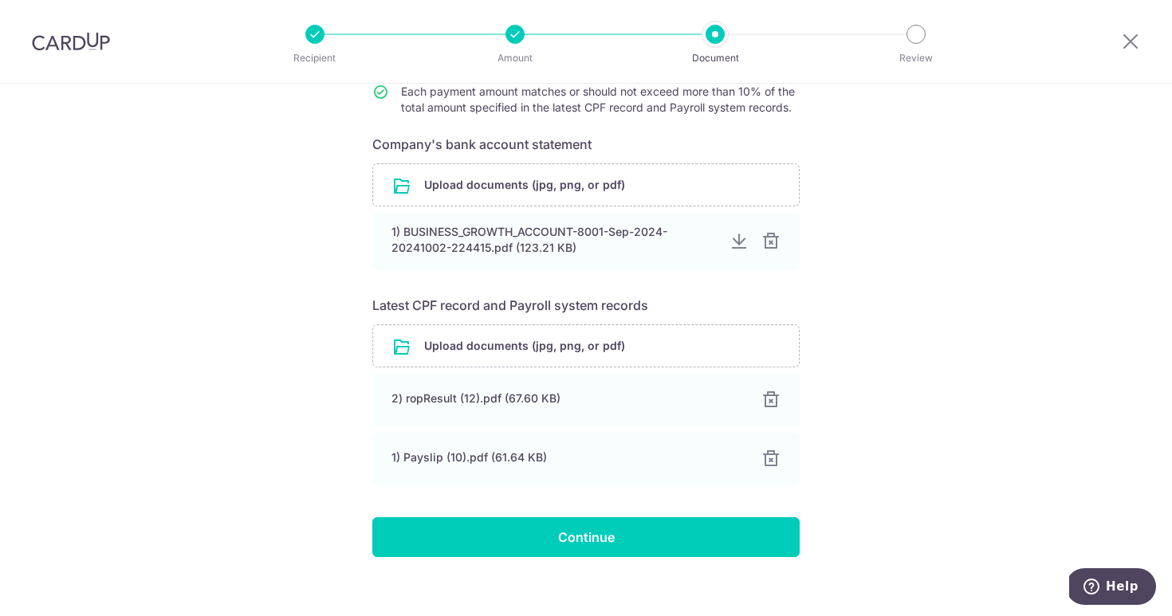
scroll to position [250, 0]
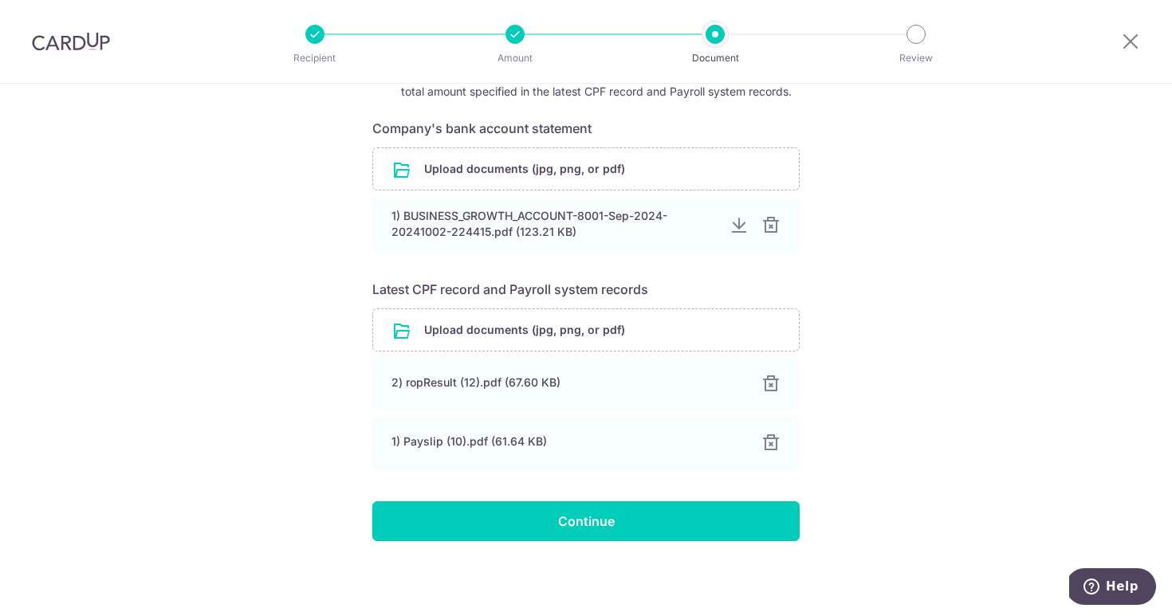
click at [694, 494] on form "Your supporting documents will enable us to approve your payments smoothly! Ple…" at bounding box center [585, 240] width 427 height 603
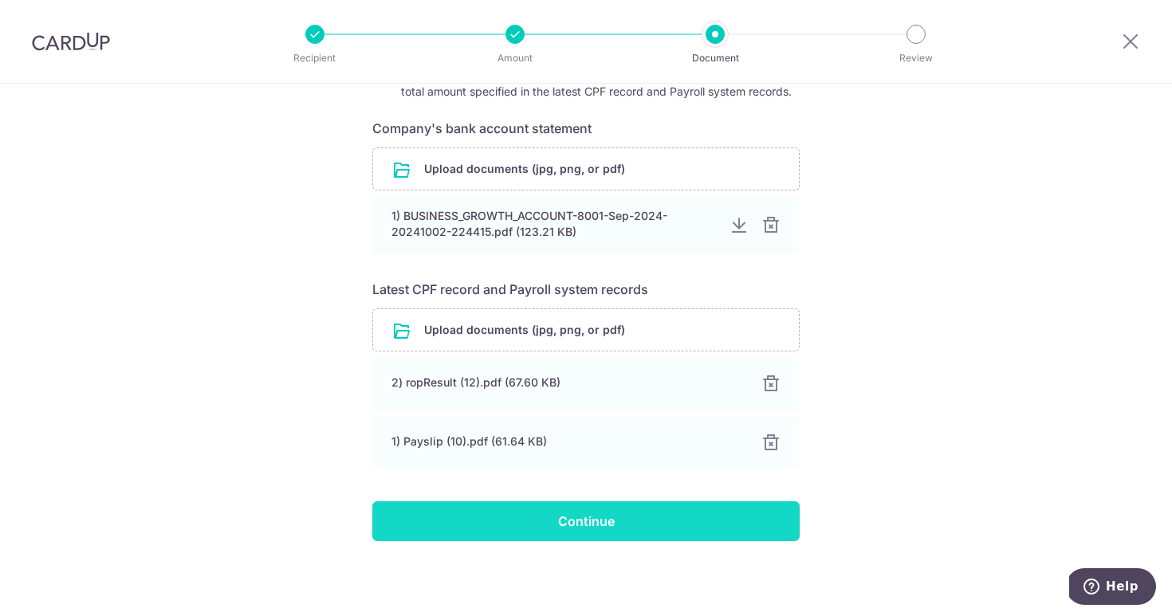
click at [679, 513] on input "Continue" at bounding box center [585, 522] width 427 height 40
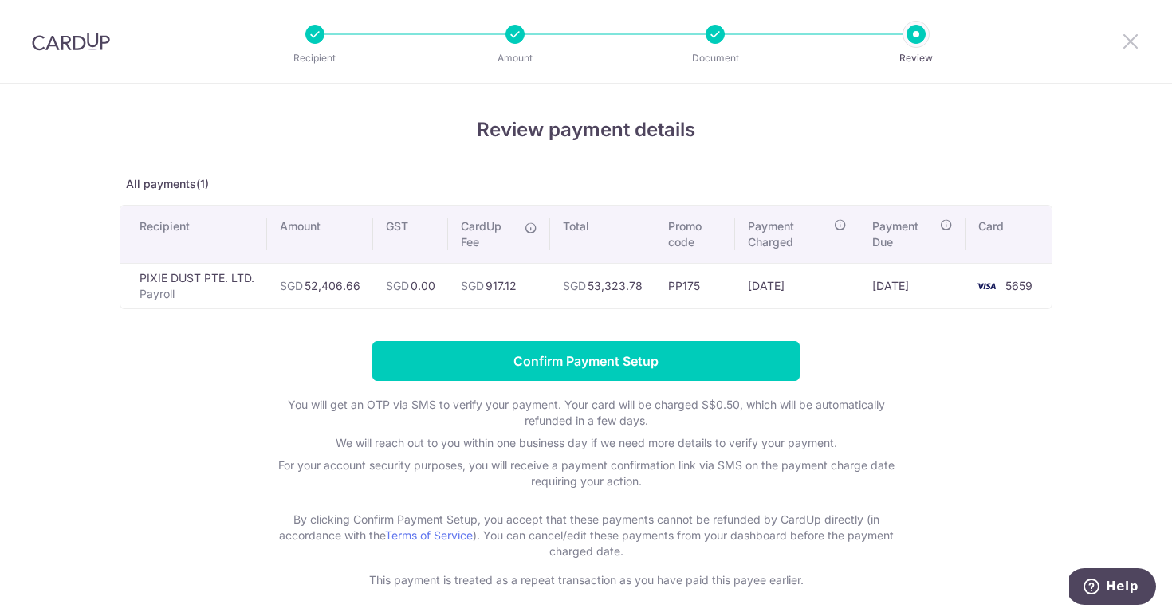
click at [1132, 43] on icon at bounding box center [1130, 41] width 19 height 20
